Goal: Information Seeking & Learning: Learn about a topic

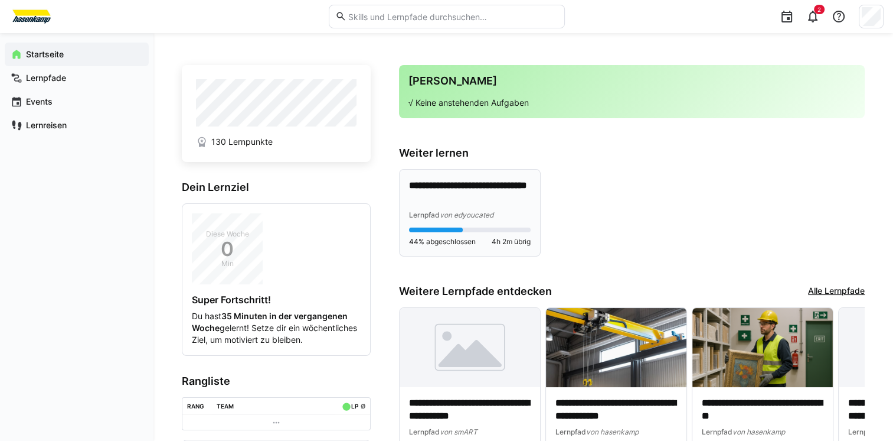
click at [467, 195] on p "**********" at bounding box center [470, 192] width 122 height 27
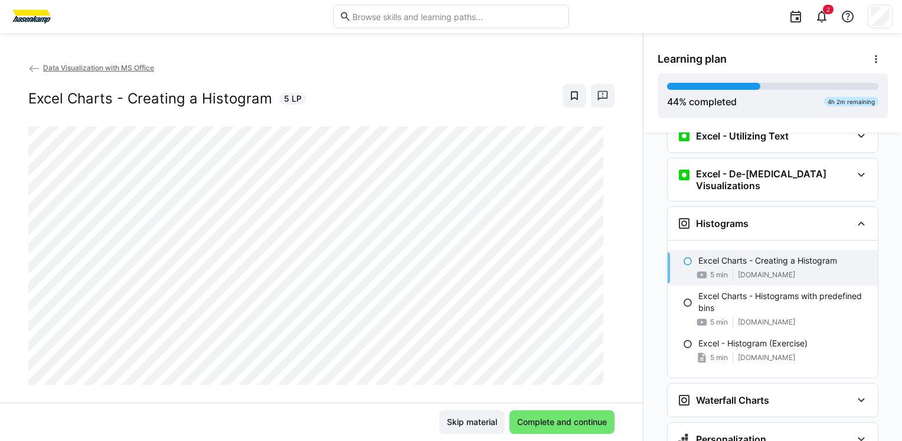
scroll to position [770, 0]
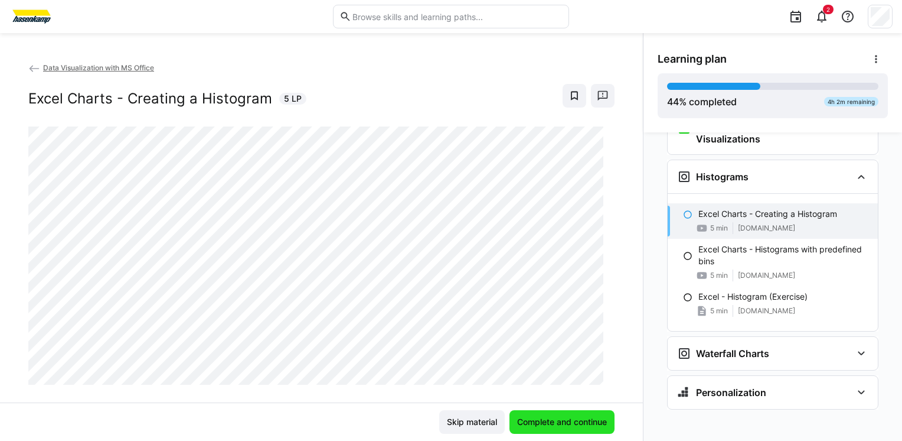
click at [571, 426] on span "Complete and continue" at bounding box center [562, 422] width 93 height 12
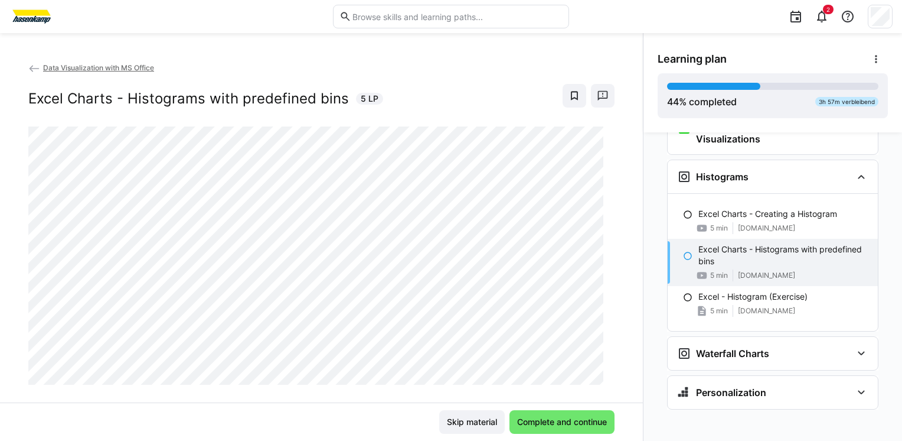
scroll to position [19, 0]
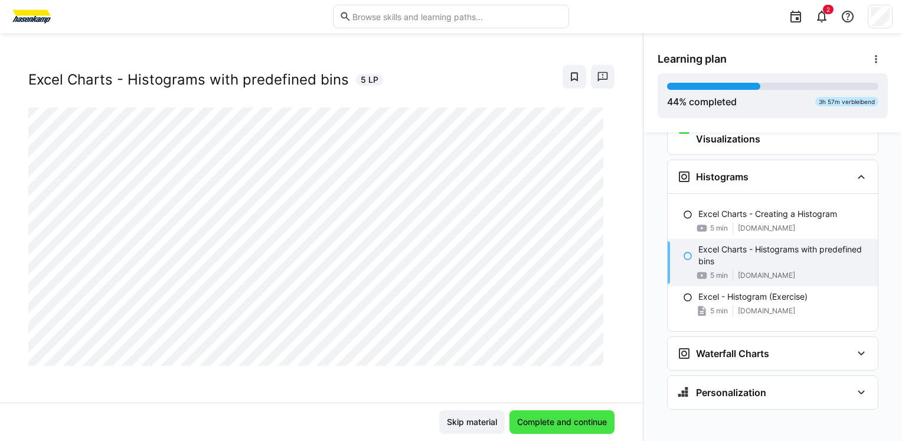
click at [565, 424] on span "Complete and continue" at bounding box center [562, 422] width 93 height 12
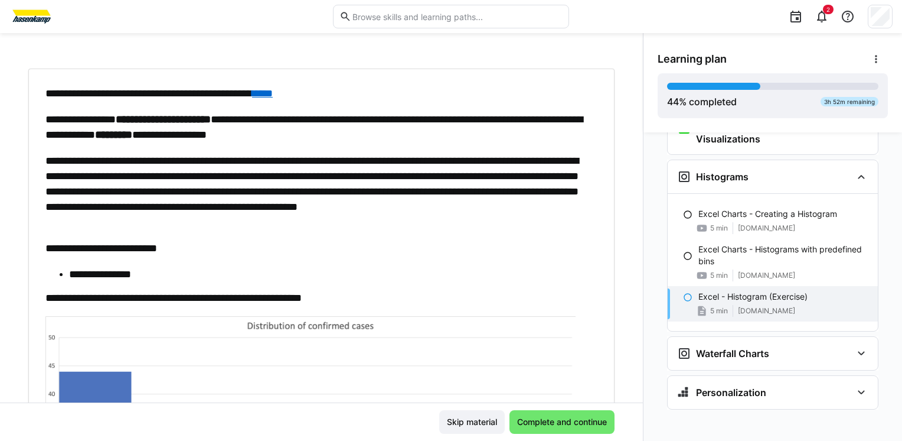
scroll to position [50, 0]
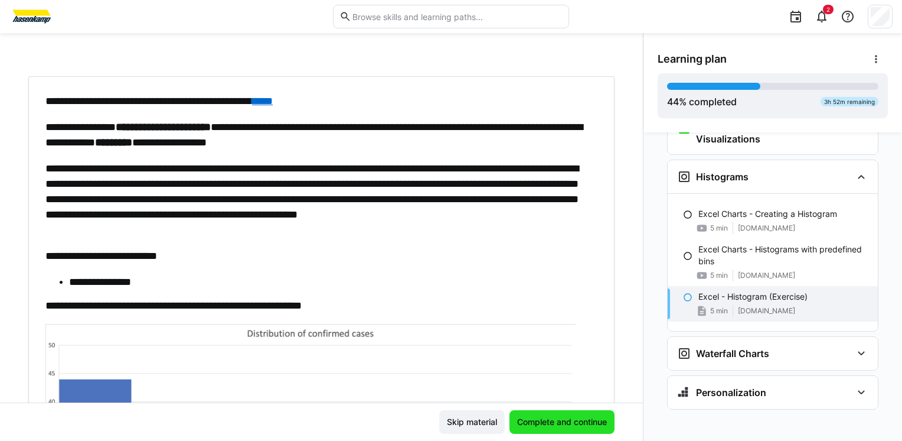
click at [556, 422] on span "Complete and continue" at bounding box center [562, 422] width 93 height 12
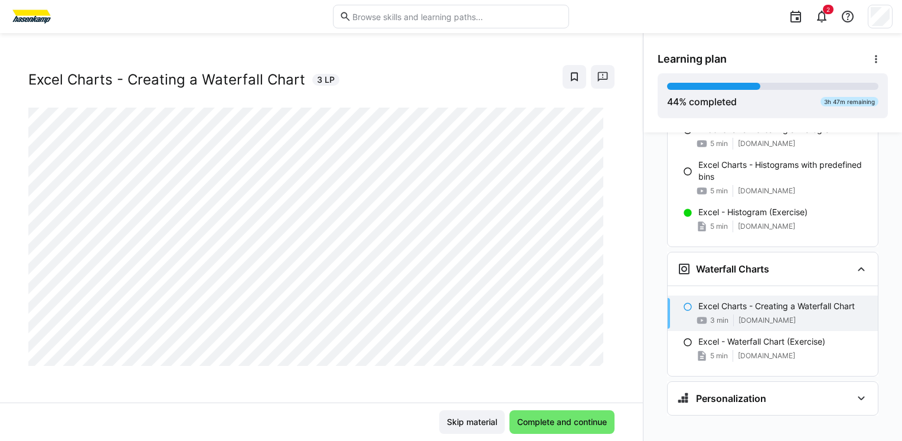
scroll to position [860, 0]
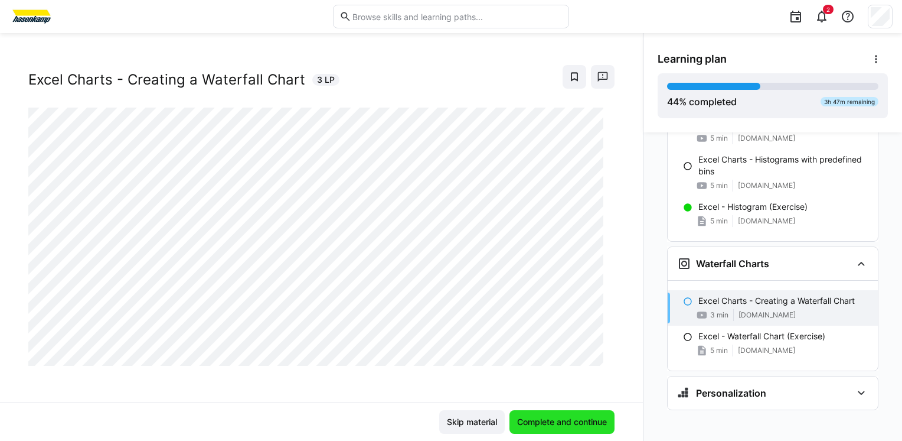
click at [539, 419] on span "Complete and continue" at bounding box center [562, 422] width 93 height 12
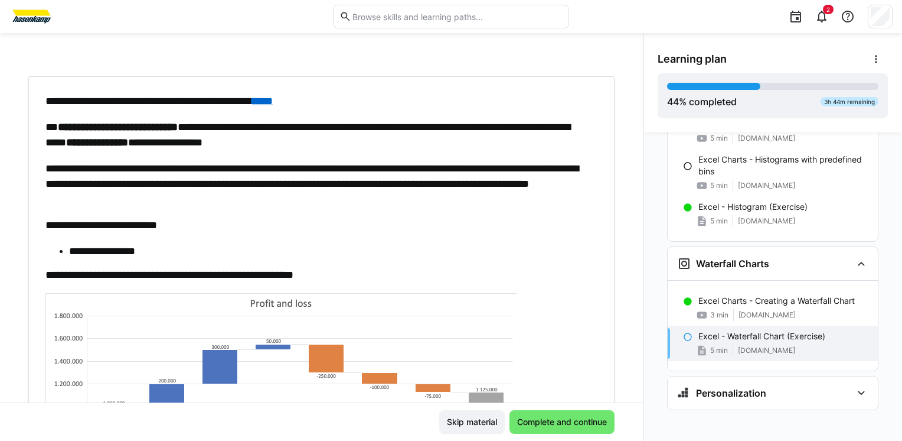
scroll to position [309, 0]
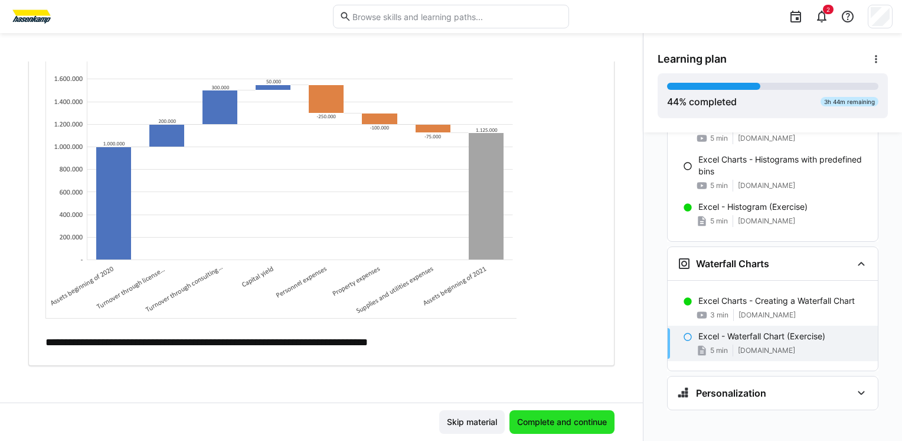
click at [560, 425] on span "Complete and continue" at bounding box center [562, 422] width 93 height 12
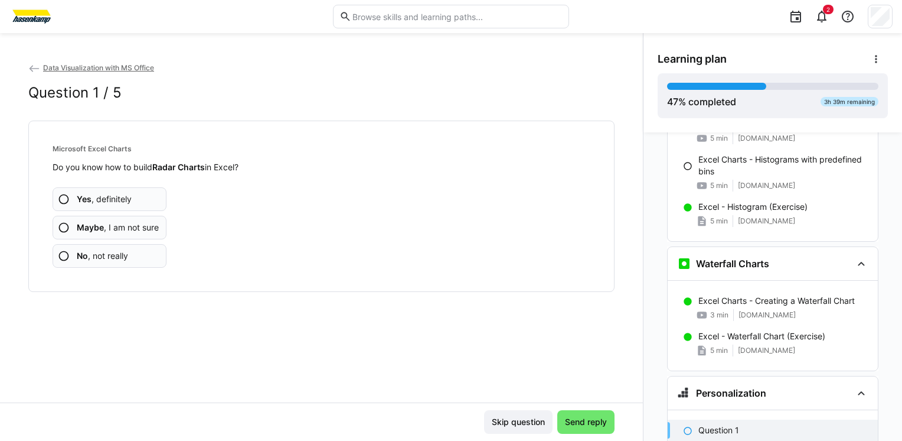
click at [140, 230] on span "Maybe , I am not sure" at bounding box center [118, 227] width 82 height 12
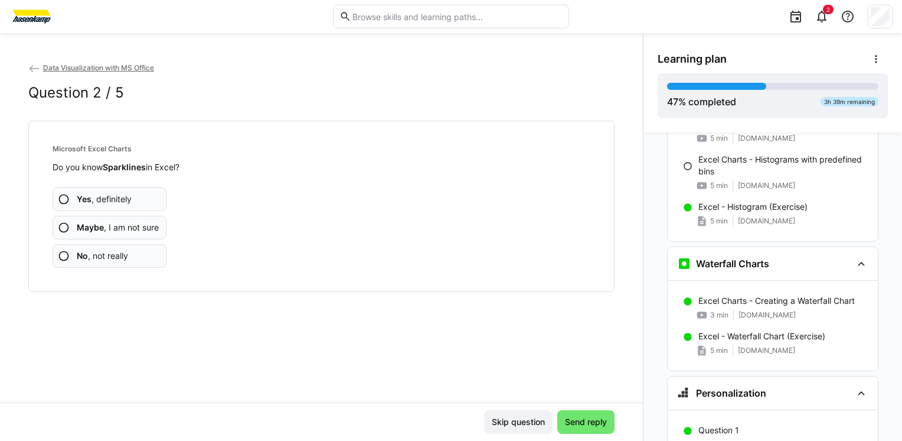
click at [146, 229] on span "Maybe , I am not sure" at bounding box center [118, 227] width 82 height 12
click at [130, 238] on app-assessment-question-radio "Maybe , I am not sure" at bounding box center [110, 228] width 114 height 24
click at [145, 226] on span "Maybe , I am not sure" at bounding box center [118, 227] width 82 height 12
click at [138, 230] on span "Maybe , I am not sure" at bounding box center [118, 227] width 82 height 12
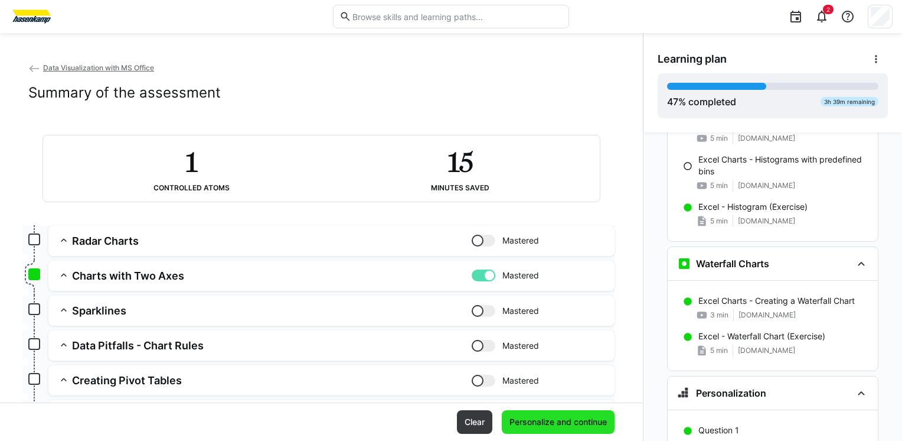
click at [560, 429] on span "Personalize and continue" at bounding box center [558, 422] width 113 height 24
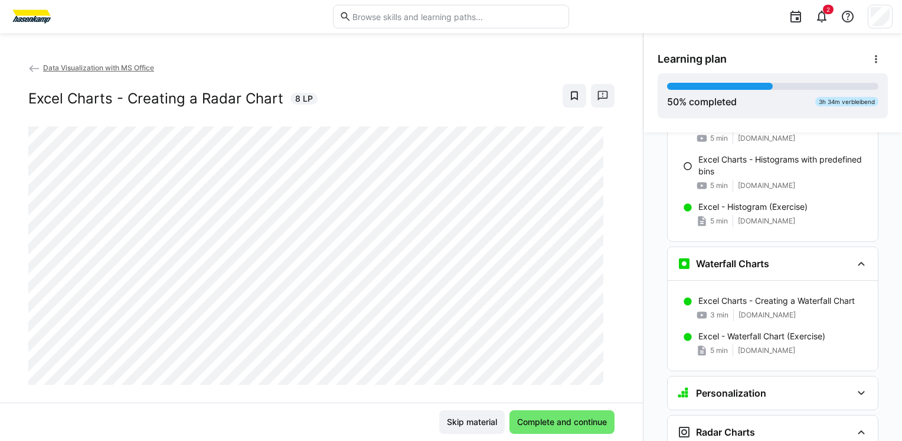
scroll to position [1137, 0]
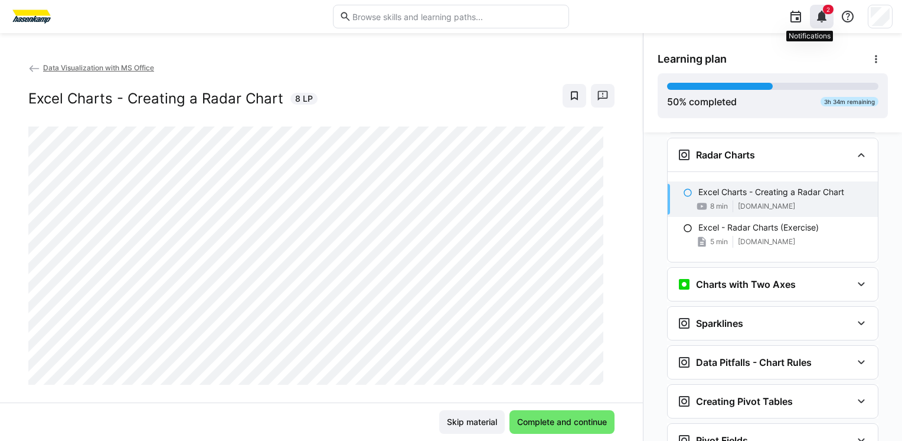
click at [826, 11] on span "2" at bounding box center [828, 9] width 11 height 9
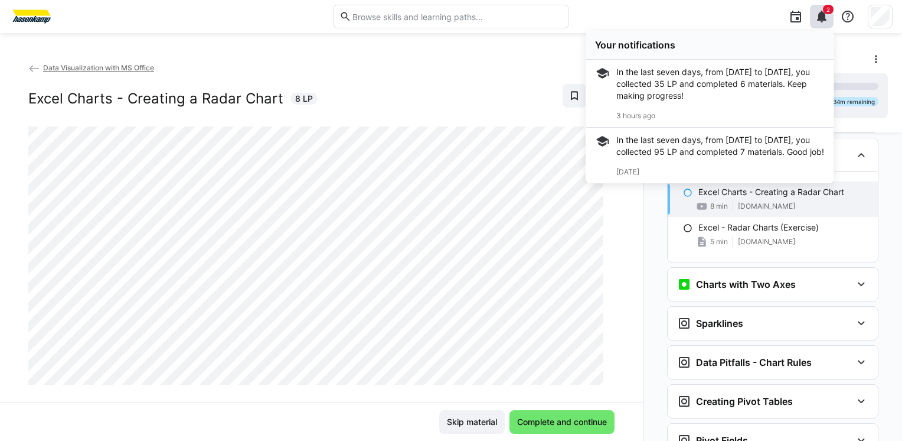
click at [405, 79] on div "Data Visualization with MS Office Excel Charts - Creating a Radar Chart 8 LP" at bounding box center [321, 93] width 586 height 65
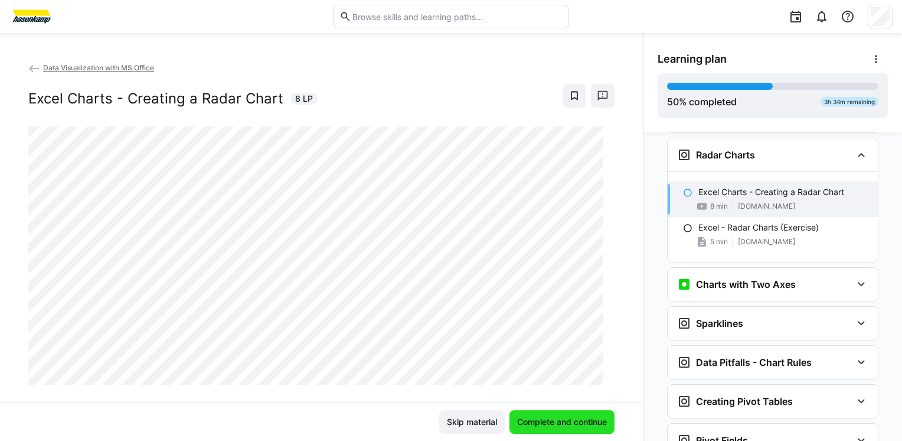
click at [565, 426] on span "Complete and continue" at bounding box center [562, 422] width 93 height 12
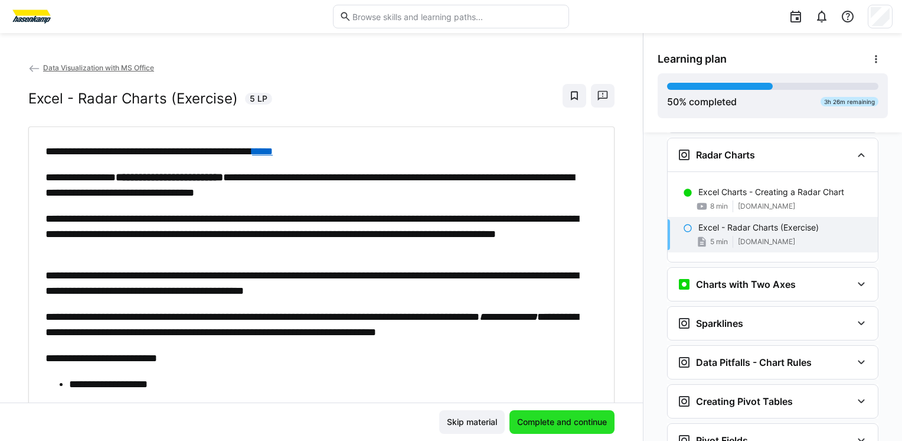
click at [550, 424] on span "Complete and continue" at bounding box center [562, 422] width 93 height 12
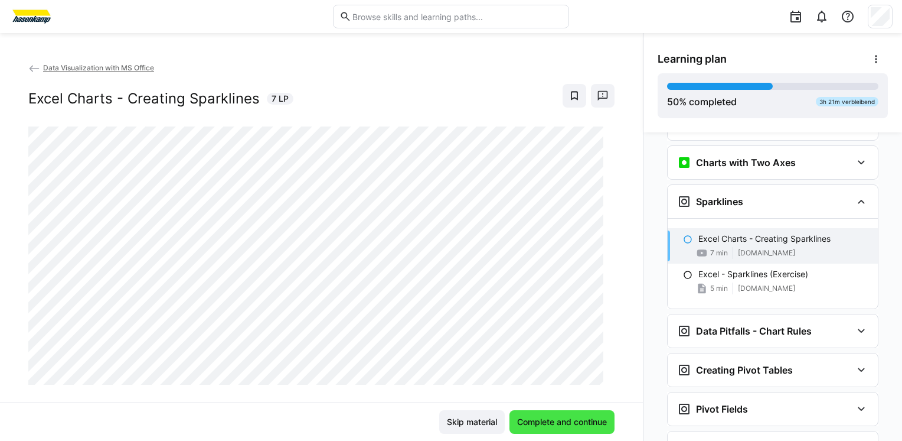
scroll to position [1304, 0]
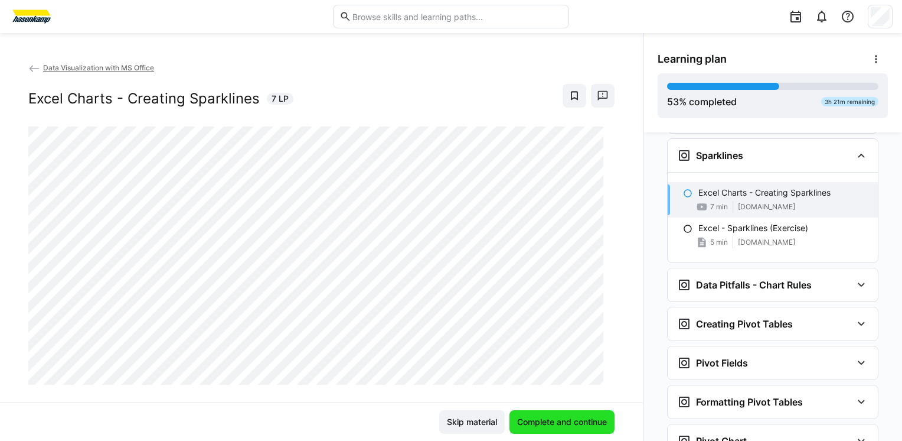
click at [562, 427] on span "Complete and continue" at bounding box center [562, 422] width 93 height 12
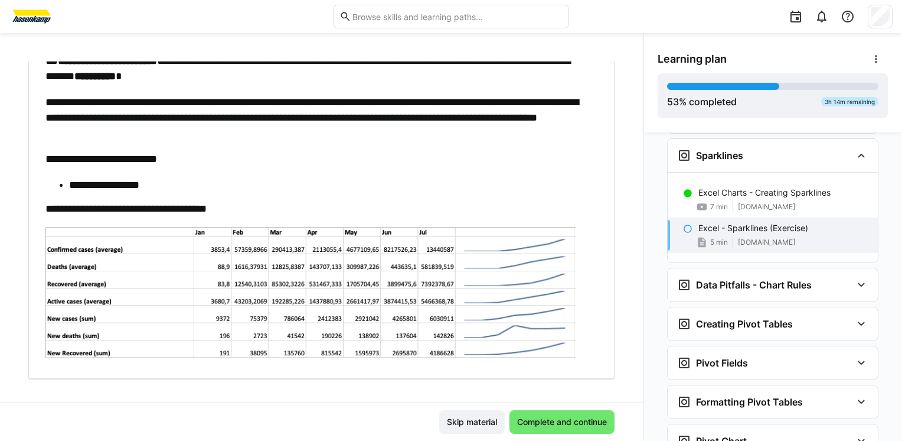
scroll to position [129, 0]
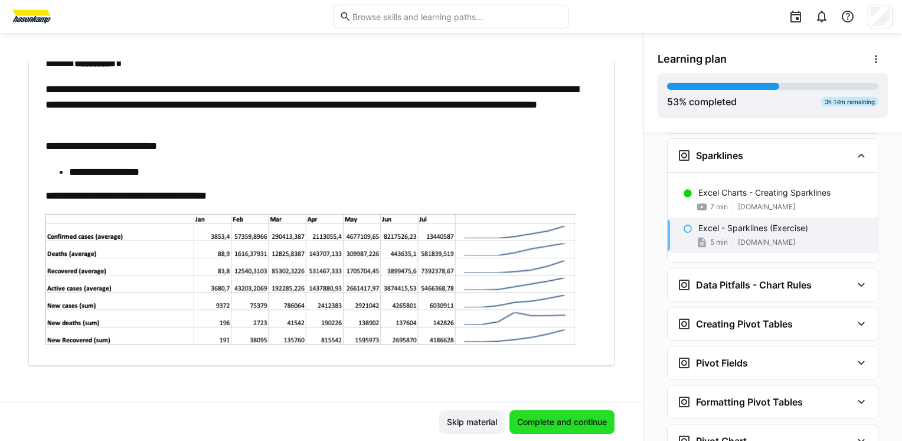
click at [559, 420] on span "Complete and continue" at bounding box center [562, 422] width 93 height 12
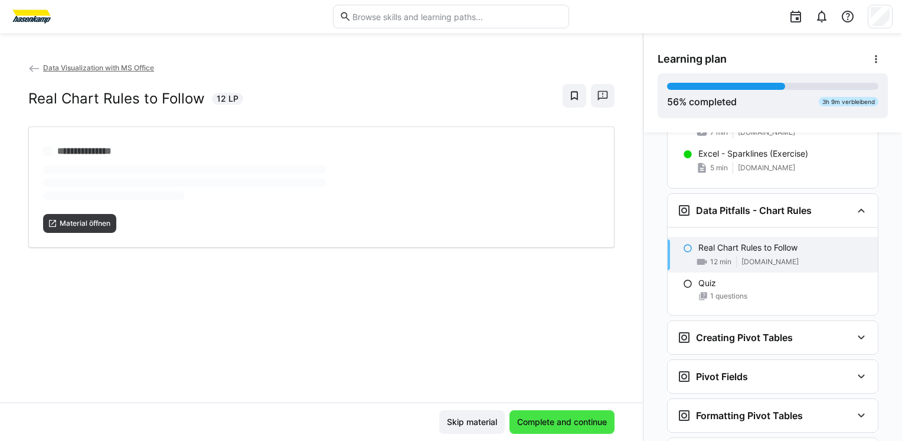
scroll to position [1434, 0]
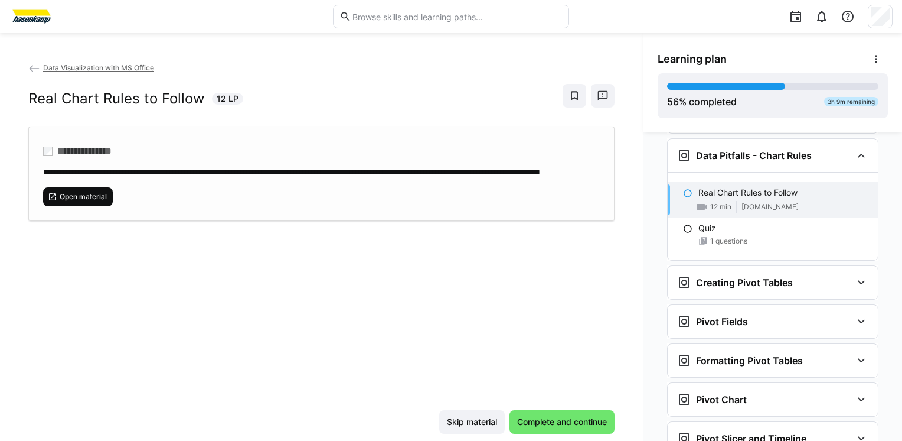
click at [92, 201] on span "Open material" at bounding box center [83, 196] width 50 height 9
